Goal: Information Seeking & Learning: Find specific page/section

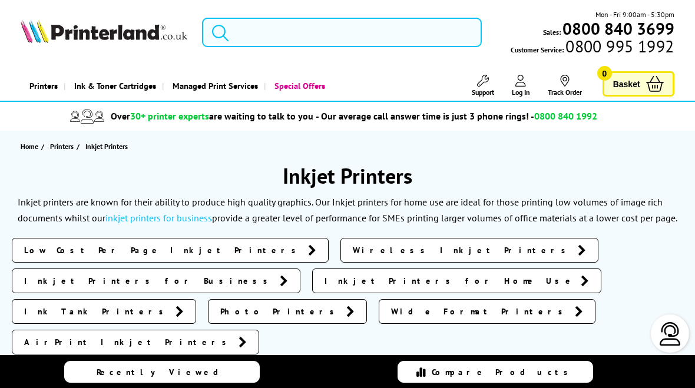
click at [410, 34] on input "search" at bounding box center [342, 32] width 280 height 29
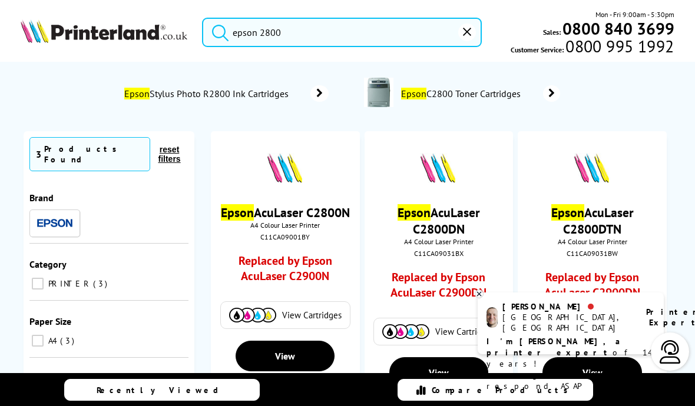
click at [217, 29] on button "submit" at bounding box center [217, 31] width 29 height 26
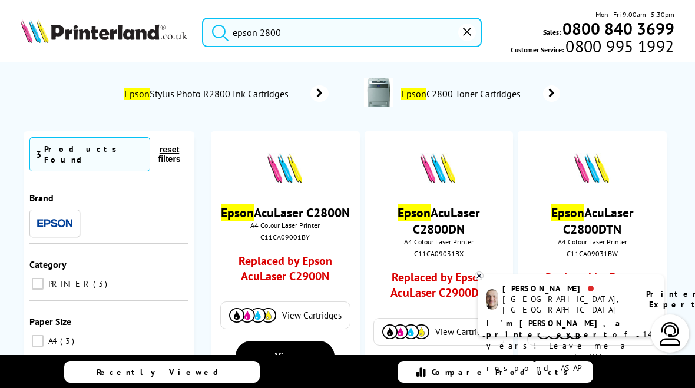
click at [258, 34] on input "epson 2800" at bounding box center [342, 32] width 280 height 29
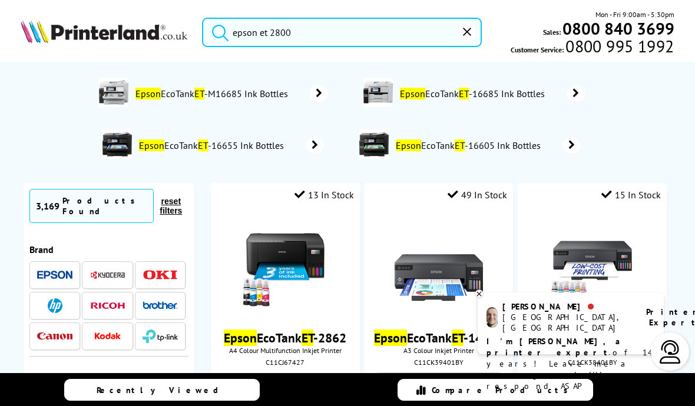
type input "epson et 2800"
click at [217, 29] on button "submit" at bounding box center [217, 31] width 29 height 26
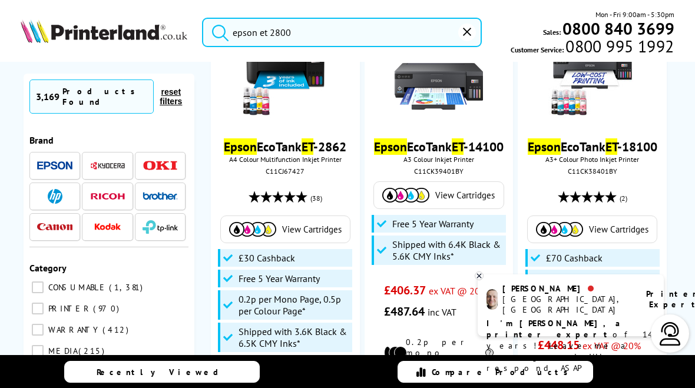
scroll to position [215, 0]
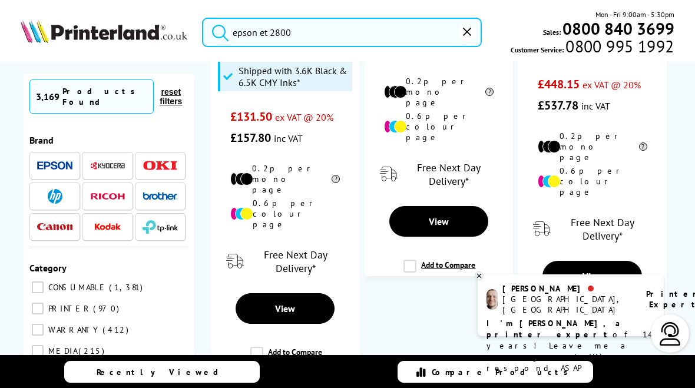
scroll to position [528, 0]
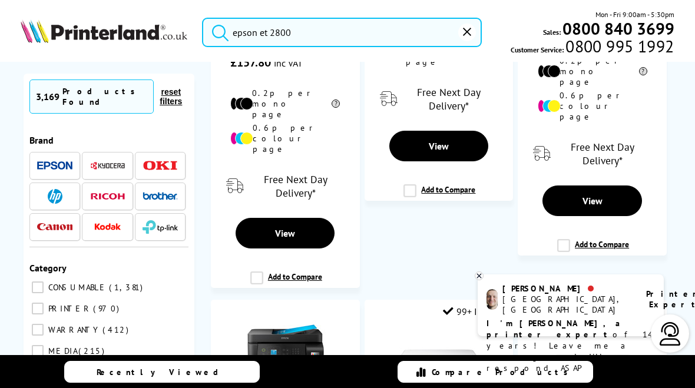
click at [52, 161] on img at bounding box center [54, 165] width 35 height 9
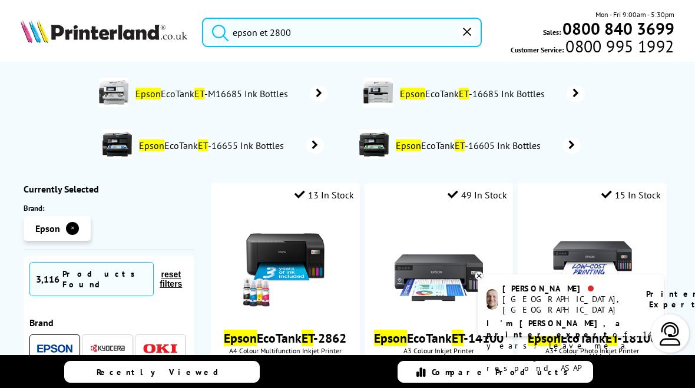
scroll to position [233, 0]
